Goal: Task Accomplishment & Management: Manage account settings

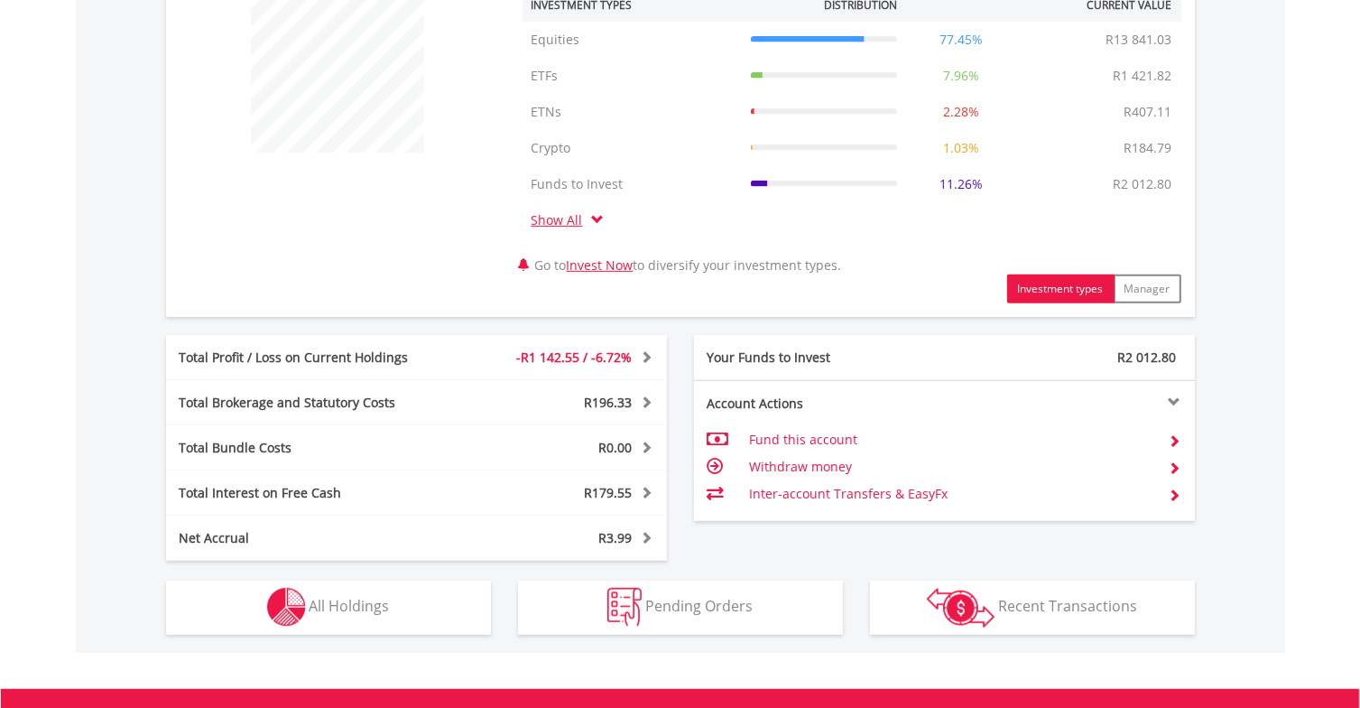
scroll to position [902, 0]
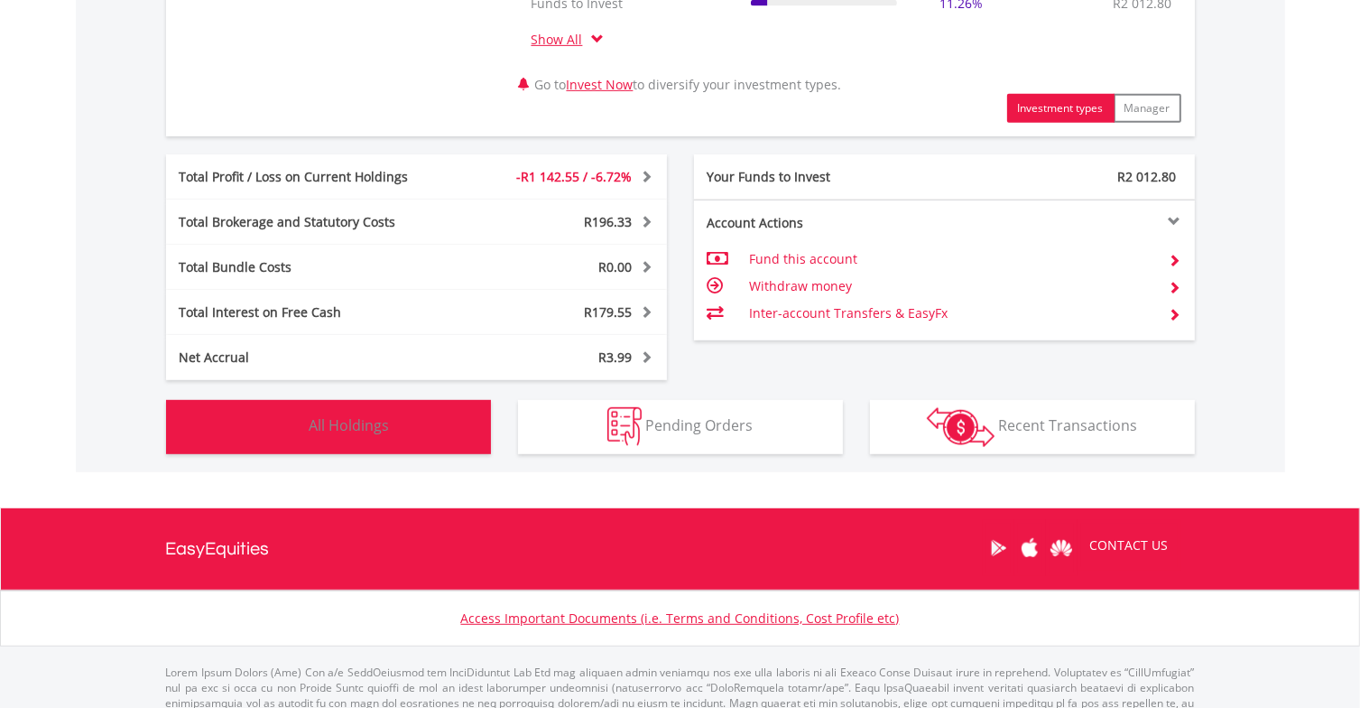
click at [386, 430] on span "All Holdings" at bounding box center [350, 425] width 80 height 20
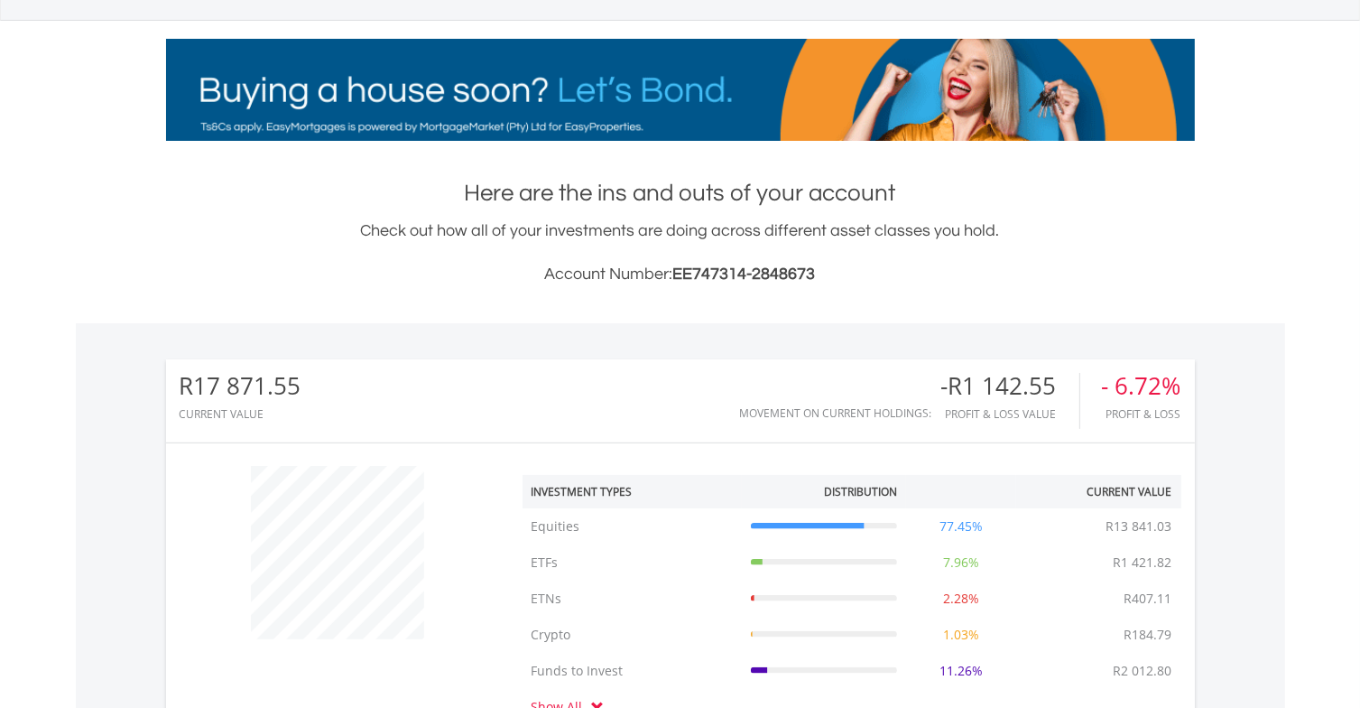
scroll to position [0, 0]
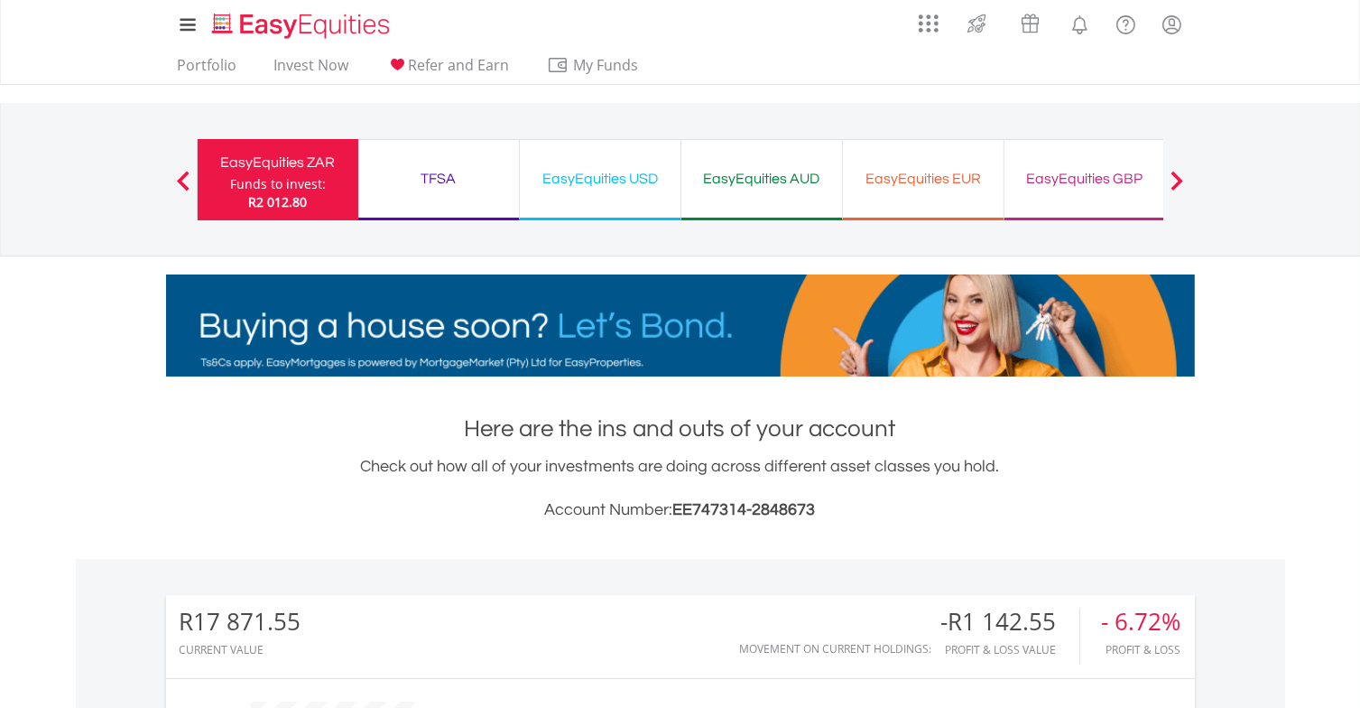
click at [458, 180] on div "TFSA" at bounding box center [438, 178] width 139 height 25
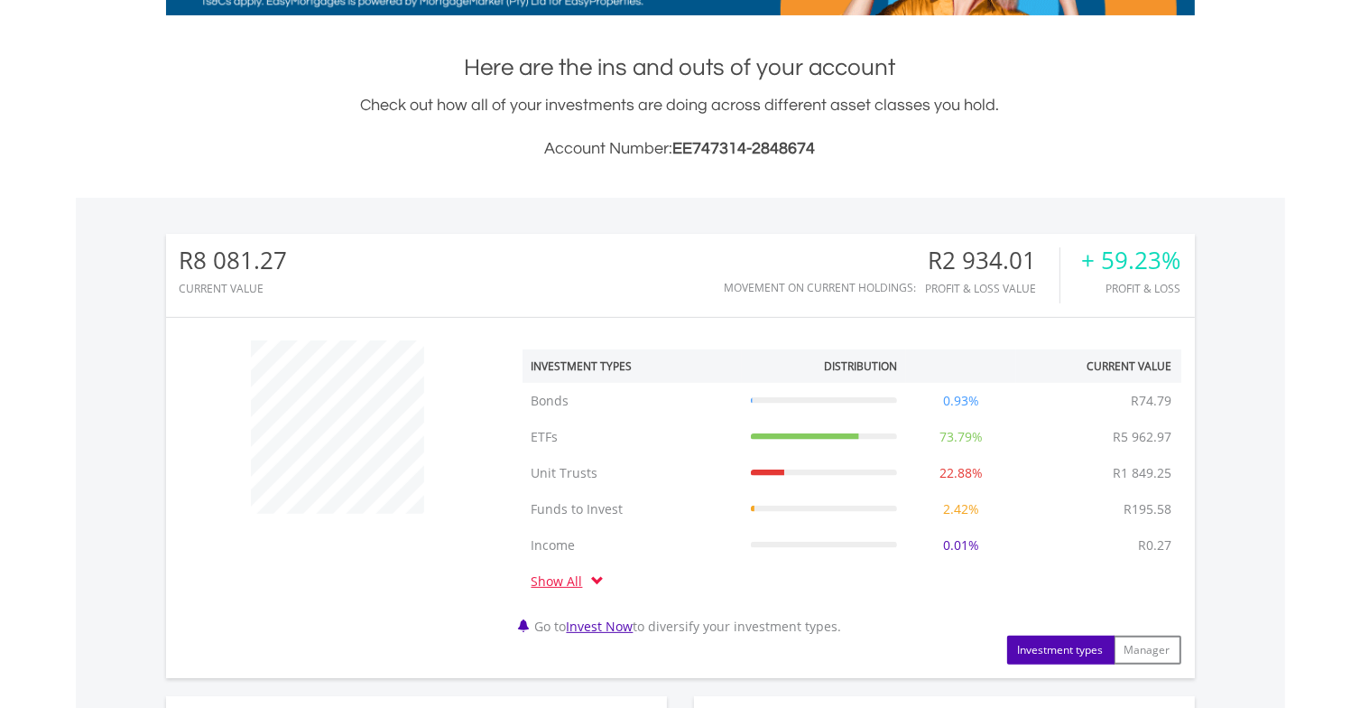
scroll to position [812, 0]
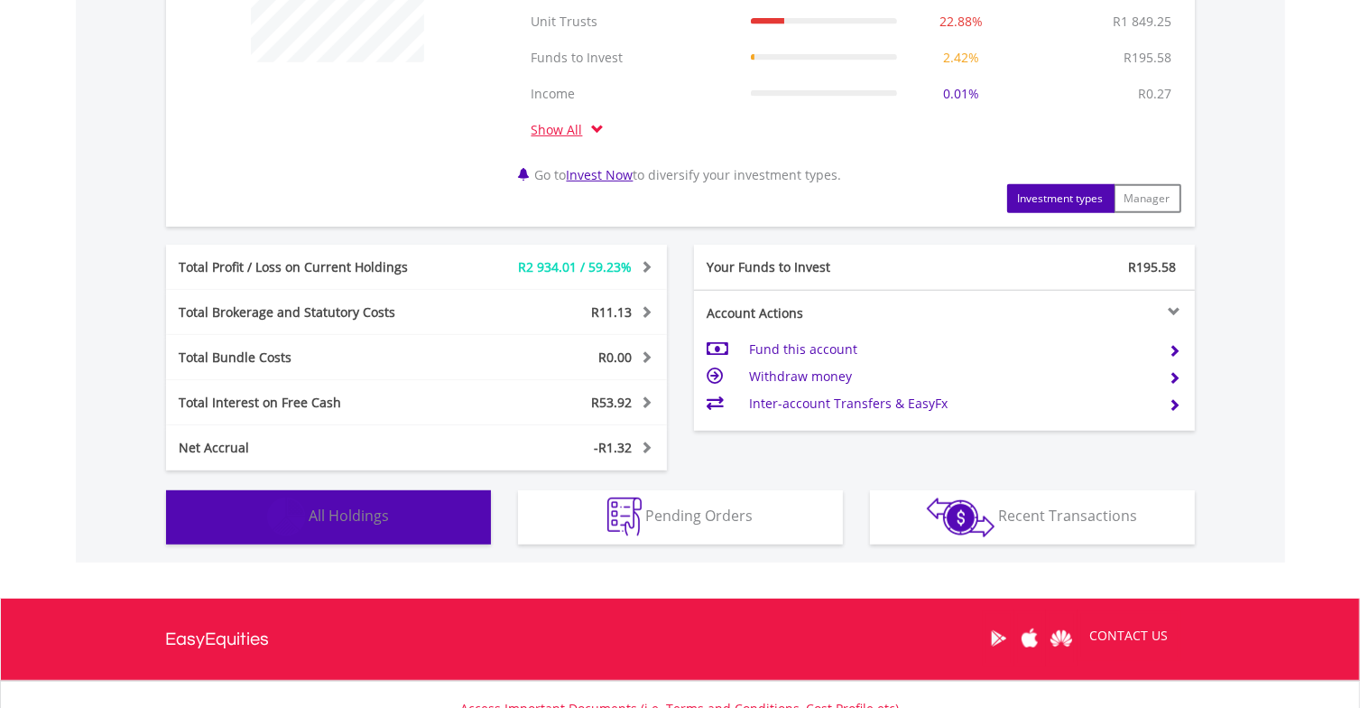
click at [407, 529] on button "Holdings All Holdings" at bounding box center [328, 517] width 325 height 54
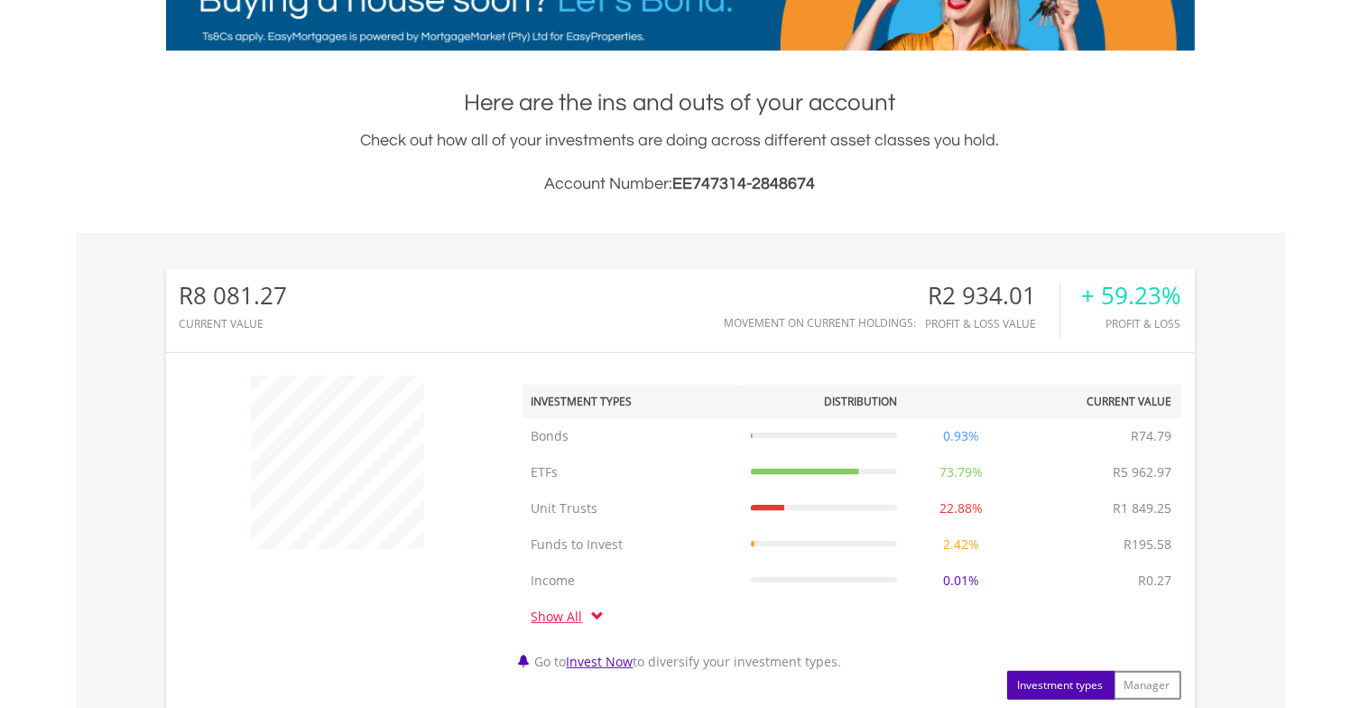
scroll to position [0, 0]
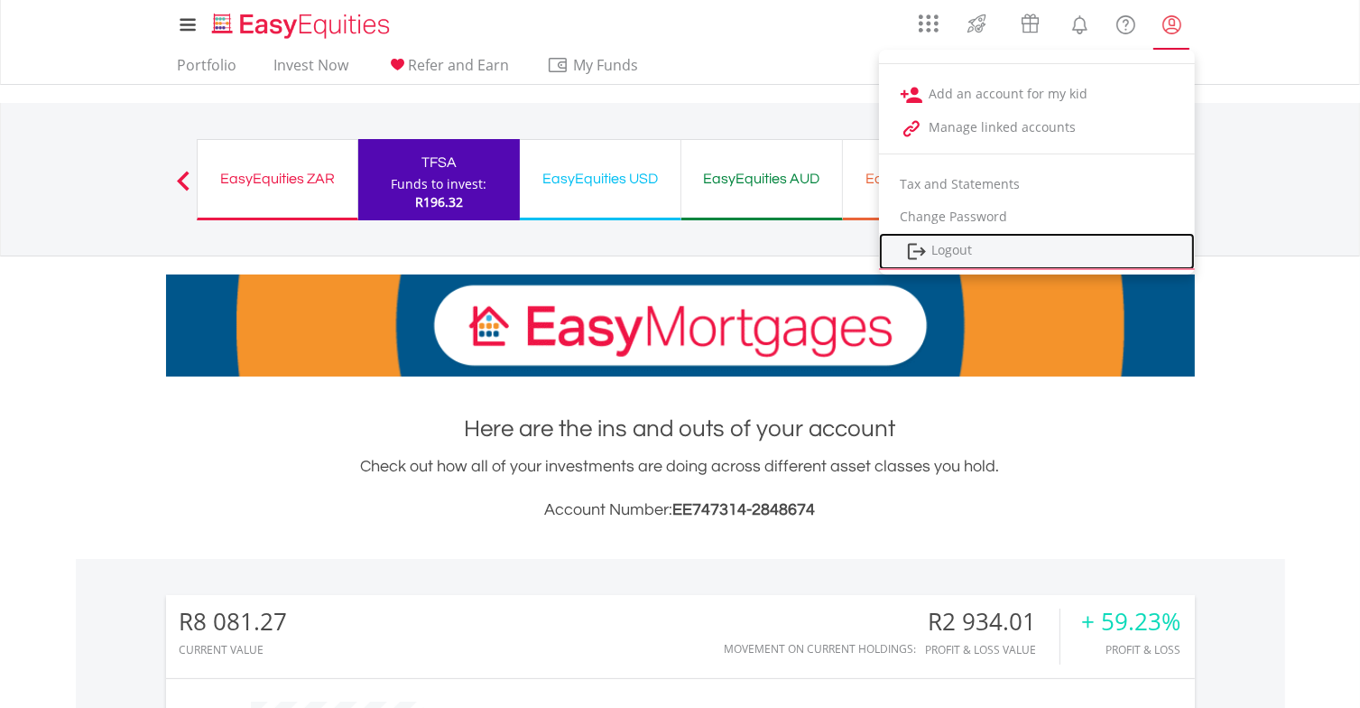
click at [967, 257] on link "Logout" at bounding box center [1037, 251] width 316 height 37
